Goal: Task Accomplishment & Management: Complete application form

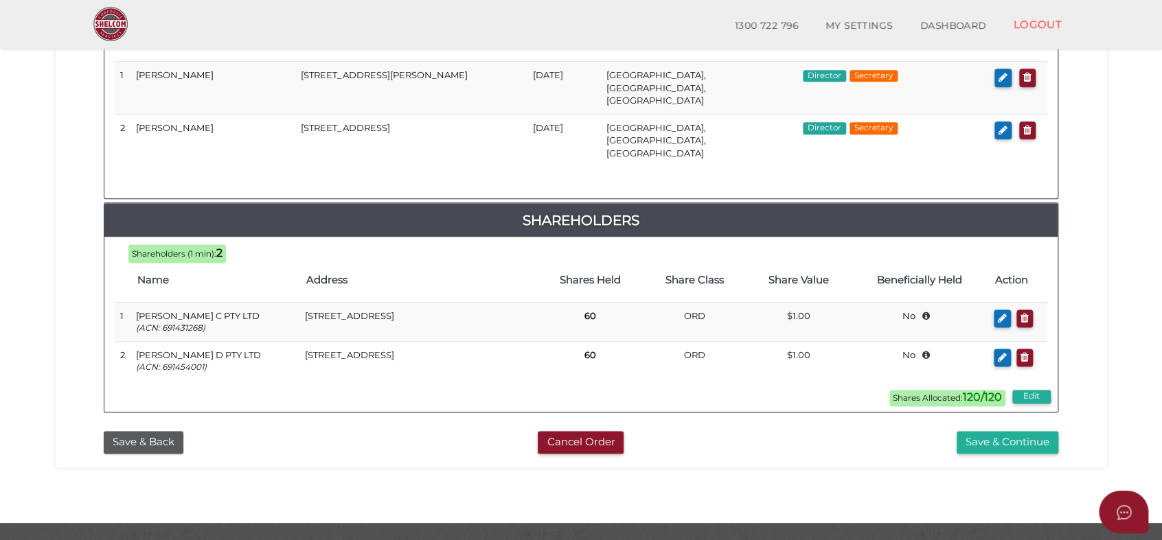
scroll to position [722, 0]
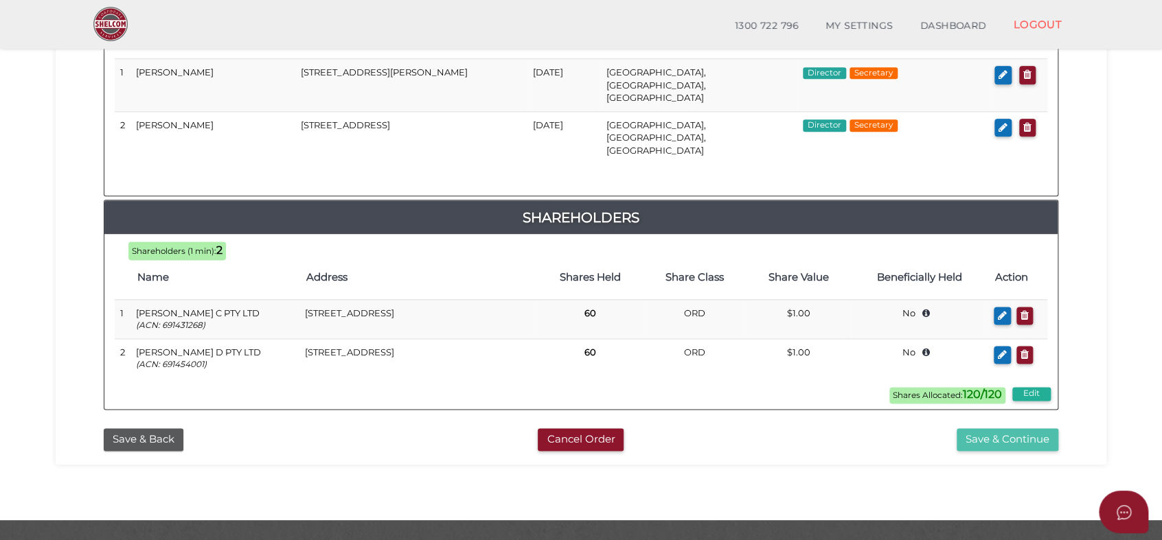
click at [1010, 428] on button "Save & Continue" at bounding box center [1007, 439] width 102 height 23
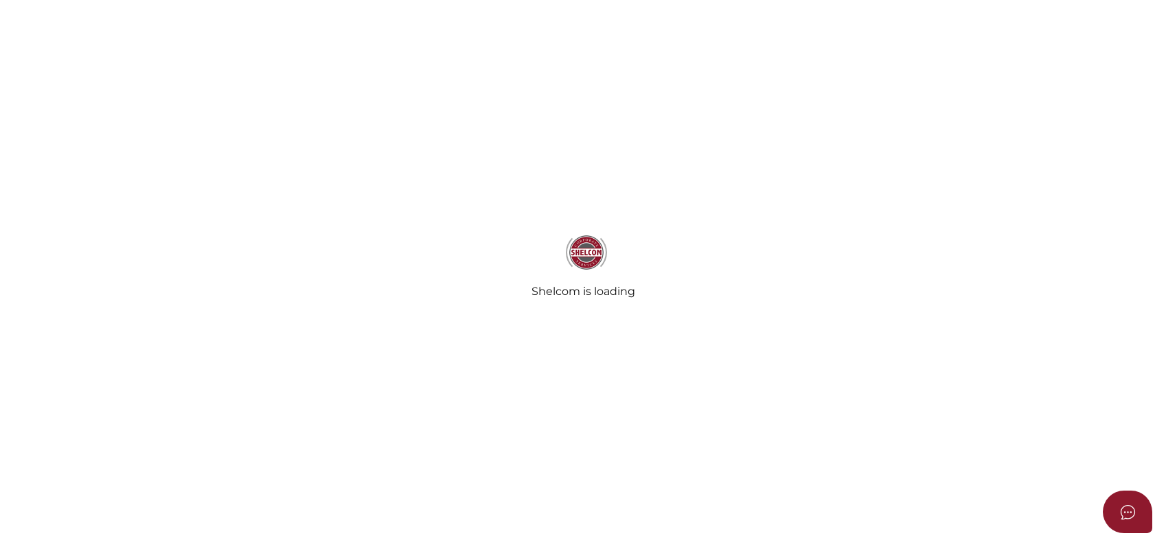
select select "Comb Binding"
radio input "true"
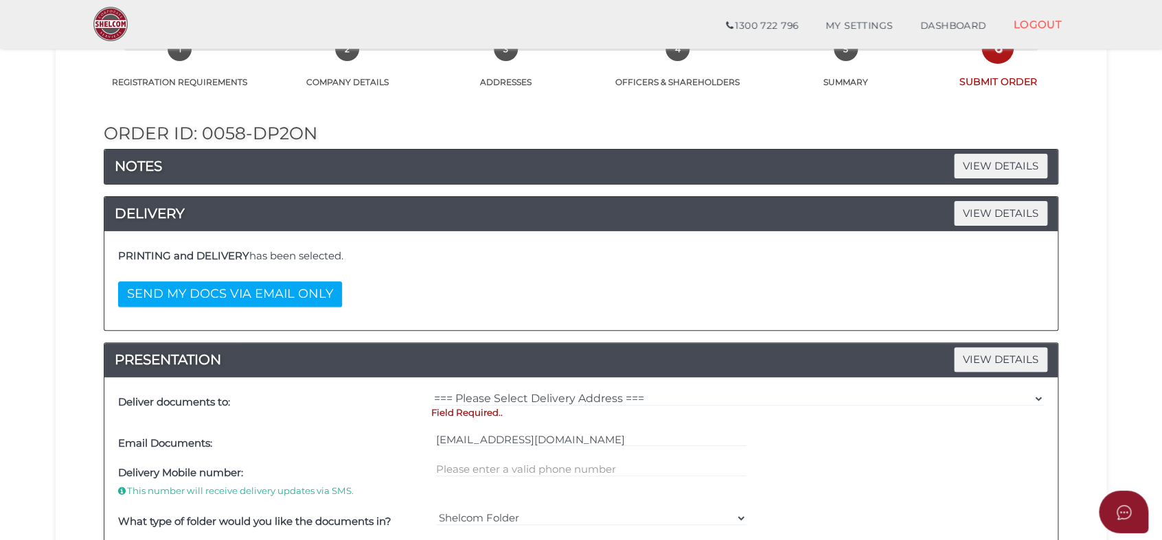
scroll to position [229, 0]
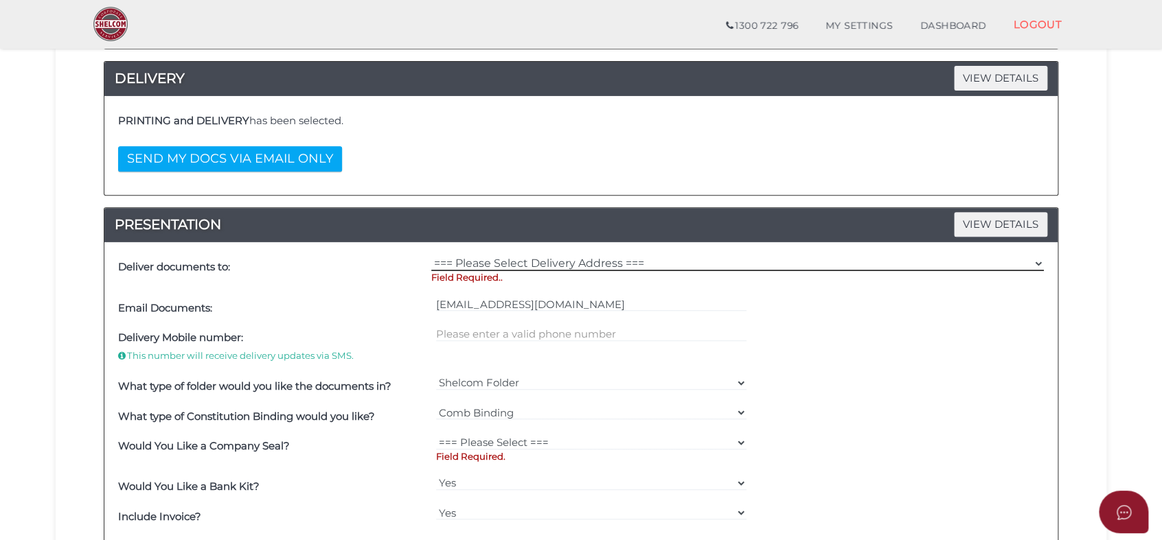
click at [562, 264] on select "=== Please Select Delivery Address === (User Address - Kumiko Edwards) Level 8 …" at bounding box center [737, 263] width 612 height 15
select select "0"
click at [431, 256] on select "=== Please Select Delivery Address === (User Address - Kumiko Edwards) Level 8 …" at bounding box center [737, 263] width 612 height 15
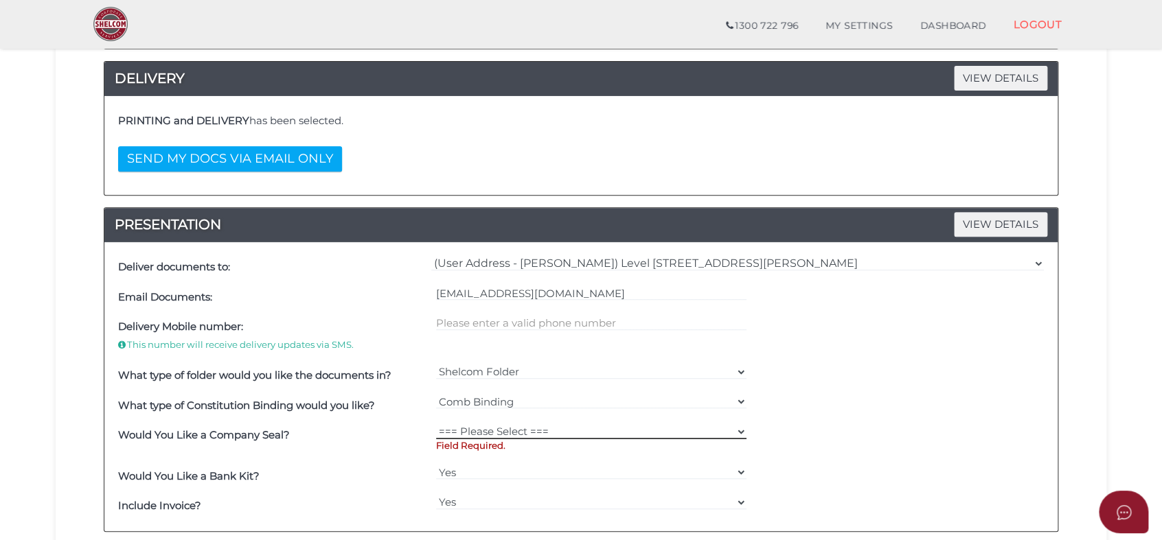
click at [519, 433] on select "=== Please Select === Fold Seal $50 No Seal" at bounding box center [591, 431] width 311 height 15
select select "0"
click at [436, 424] on select "=== Please Select === Fold Seal $50 No Seal" at bounding box center [591, 431] width 311 height 15
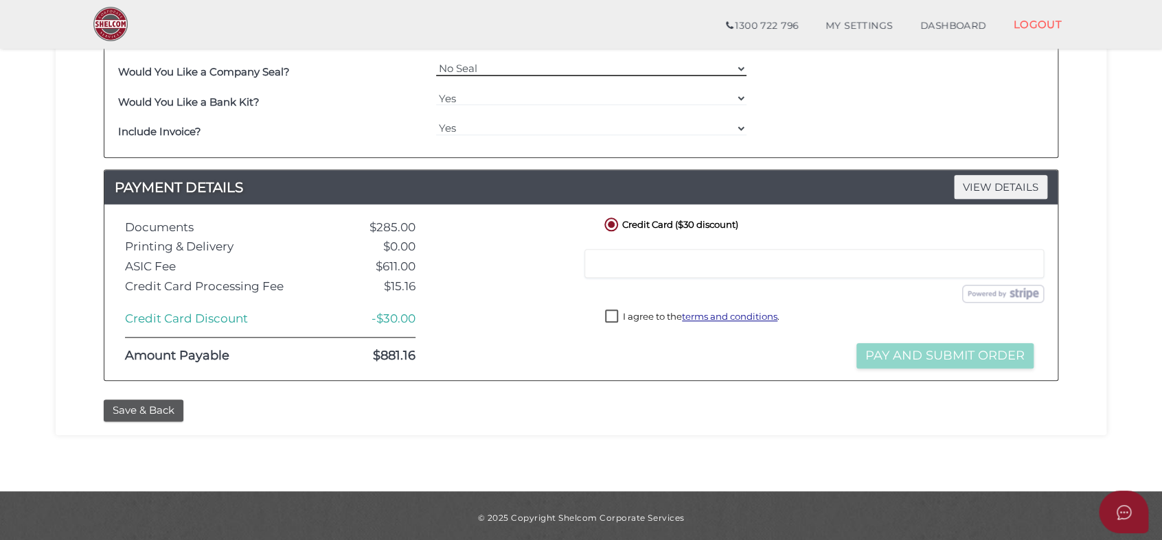
scroll to position [595, 0]
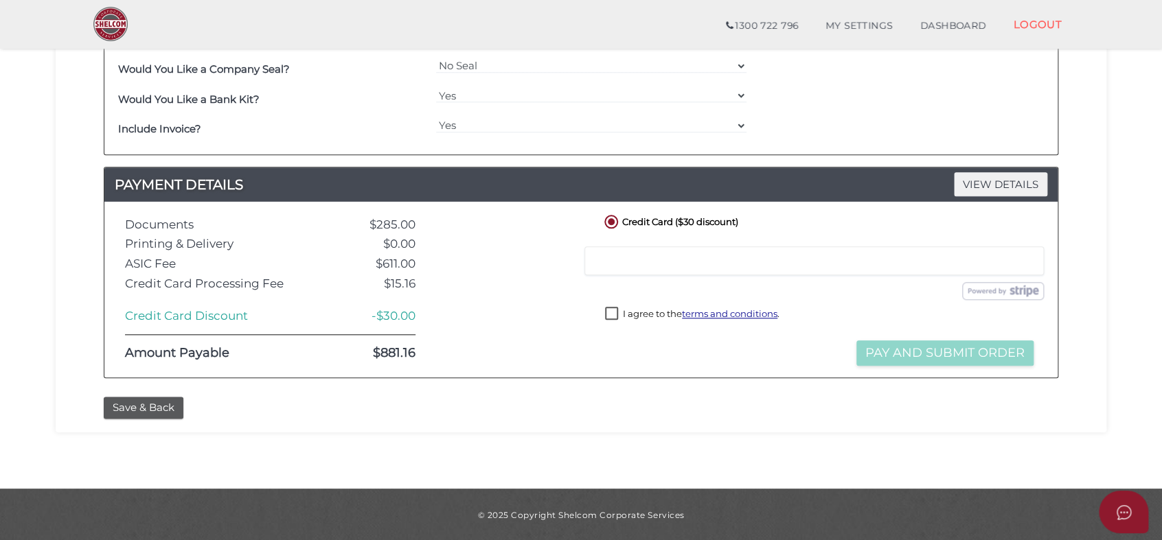
click at [687, 265] on iframe at bounding box center [814, 261] width 442 height 12
click at [607, 314] on label "I agree to the terms and conditions ." at bounding box center [692, 315] width 174 height 17
checkbox input "true"
click at [888, 352] on button "Pay and Submit Order" at bounding box center [944, 353] width 177 height 25
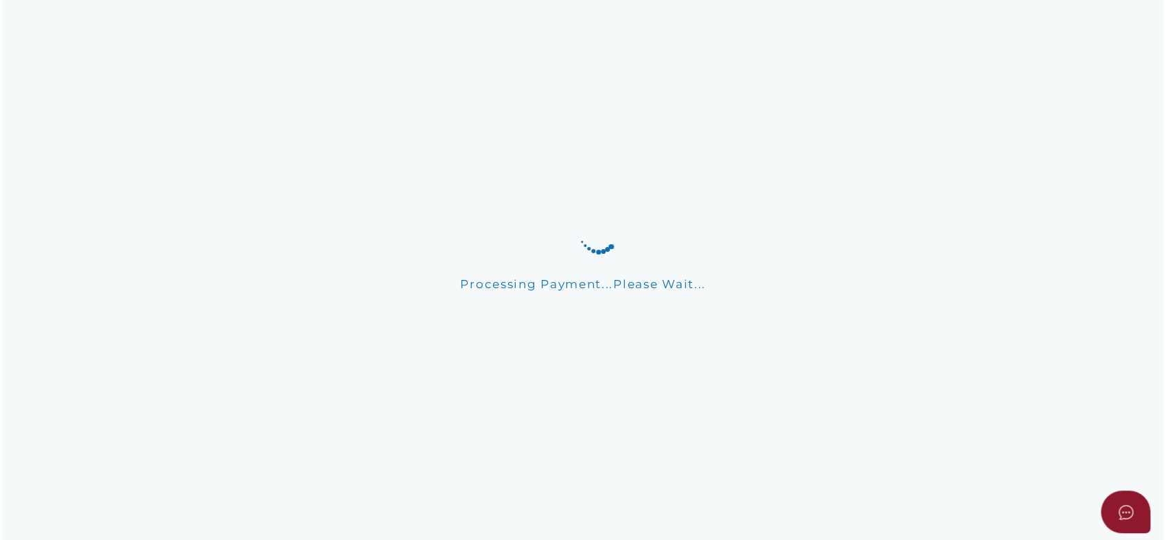
scroll to position [0, 0]
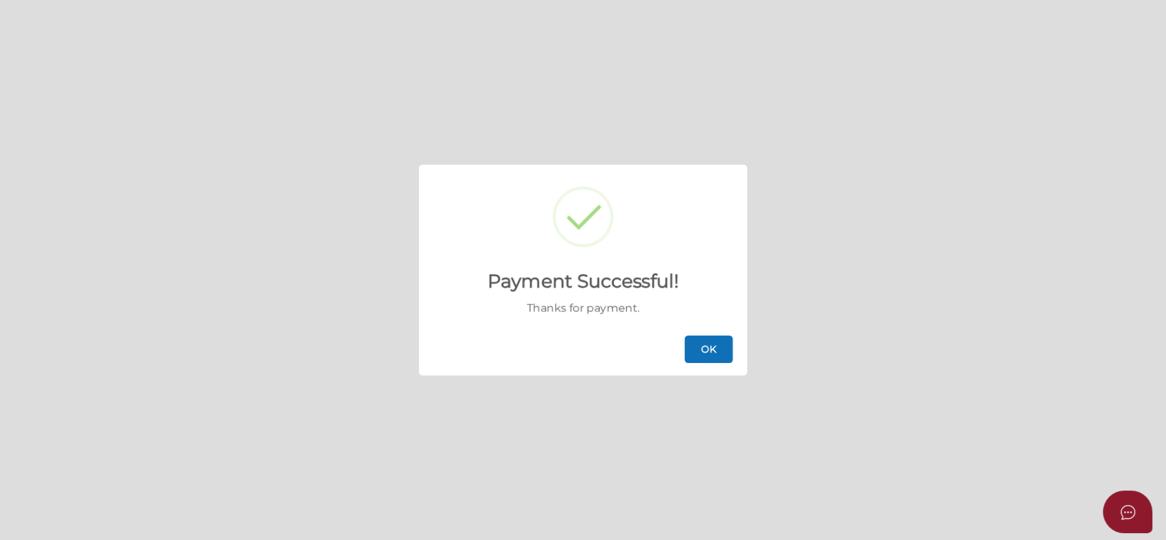
click at [719, 348] on button "OK" at bounding box center [709, 349] width 48 height 27
